Goal: Find specific page/section: Find specific page/section

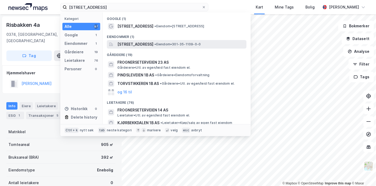
type input "[STREET_ADDRESS]"
click at [143, 42] on span "[STREET_ADDRESS]" at bounding box center [136, 44] width 36 height 6
